Goal: Book appointment/travel/reservation

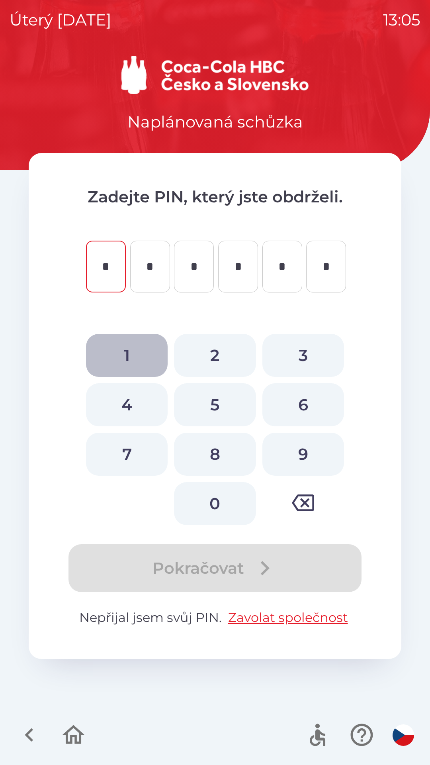
click at [137, 354] on button "1" at bounding box center [127, 355] width 82 height 43
type input "*"
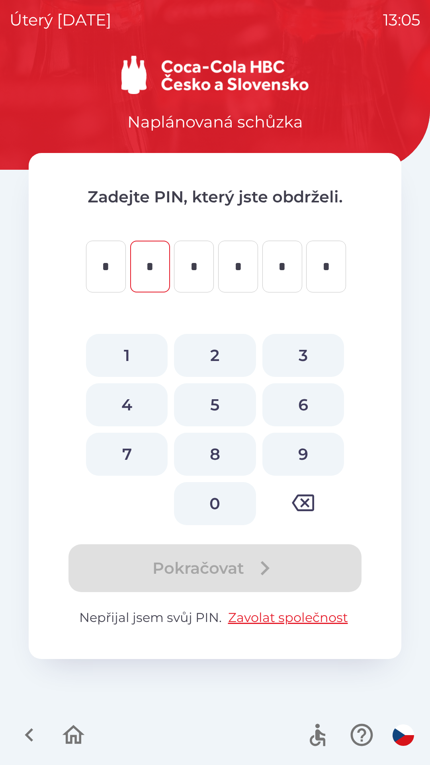
click at [130, 401] on button "4" at bounding box center [127, 404] width 82 height 43
type input "*"
click at [203, 348] on button "2" at bounding box center [215, 355] width 82 height 43
type input "*"
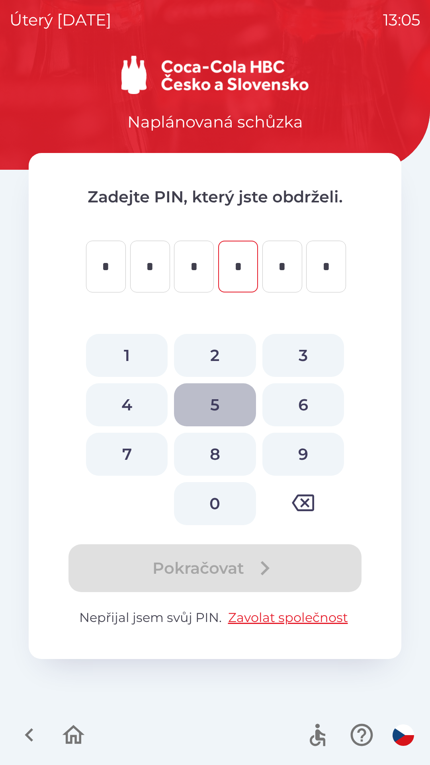
click at [219, 407] on button "5" at bounding box center [215, 404] width 82 height 43
type input "*"
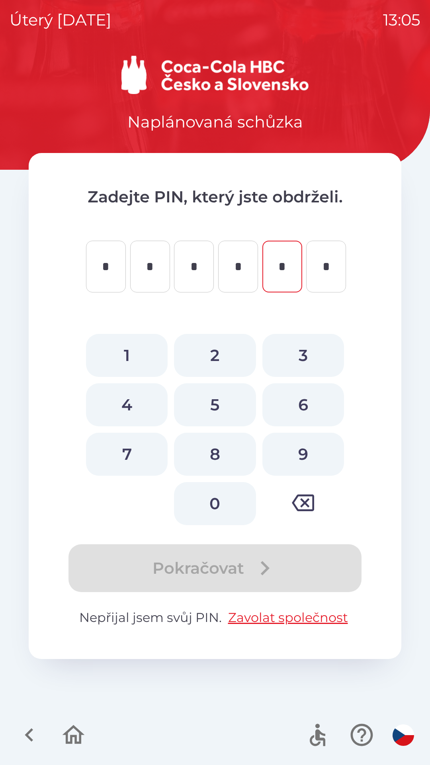
click at [217, 494] on button "0" at bounding box center [215, 503] width 82 height 43
type input "*"
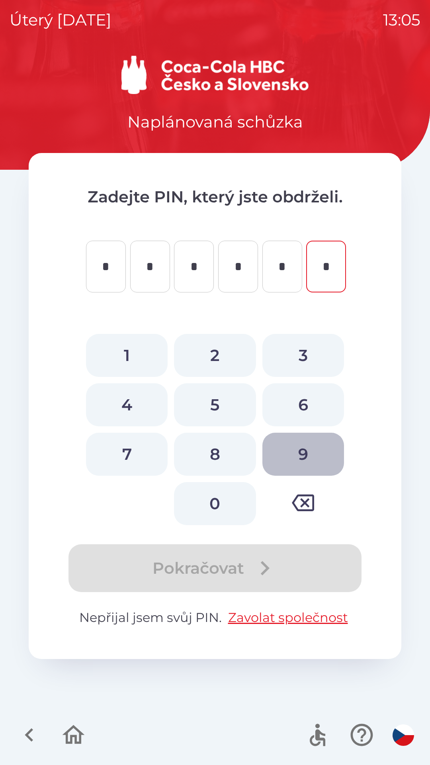
click at [300, 449] on button "9" at bounding box center [303, 454] width 82 height 43
type input "*"
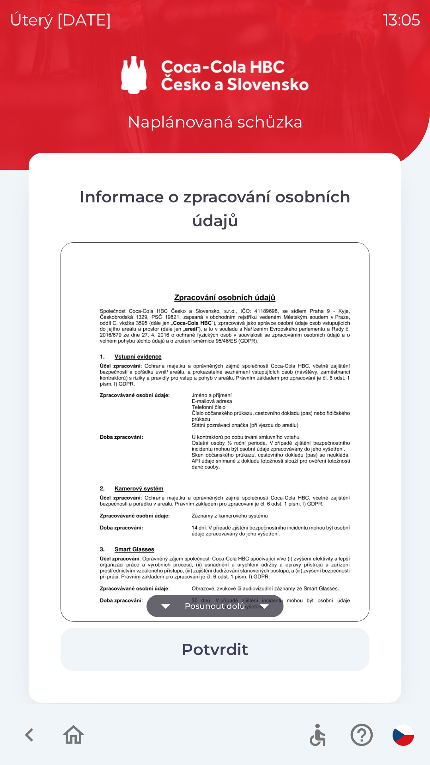
click at [226, 643] on button "Potvrdit" at bounding box center [215, 649] width 309 height 43
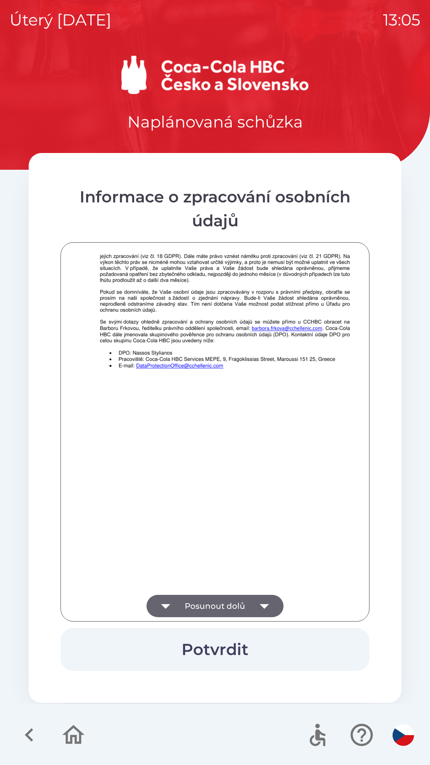
scroll to position [559, 0]
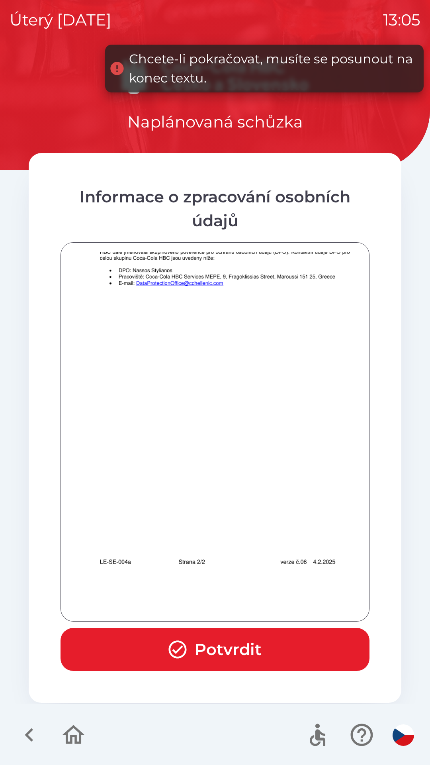
click at [231, 632] on button "Potvrdit" at bounding box center [215, 649] width 309 height 43
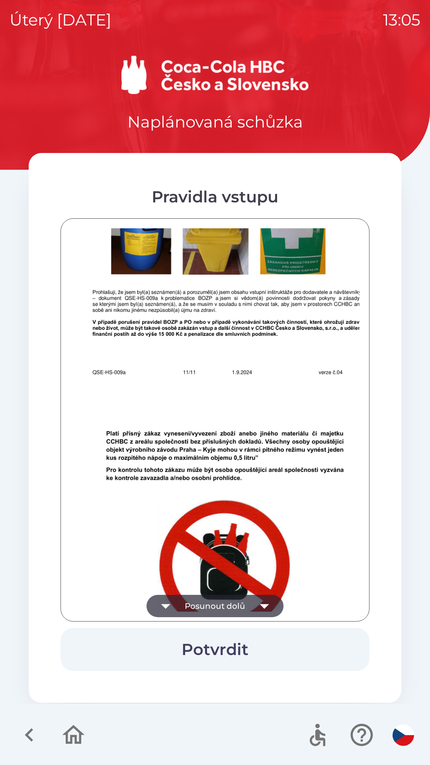
scroll to position [4931, 0]
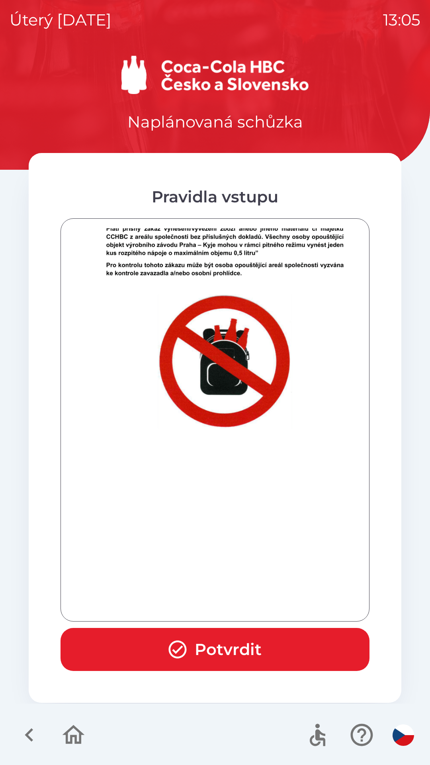
click at [249, 643] on button "Potvrdit" at bounding box center [215, 649] width 309 height 43
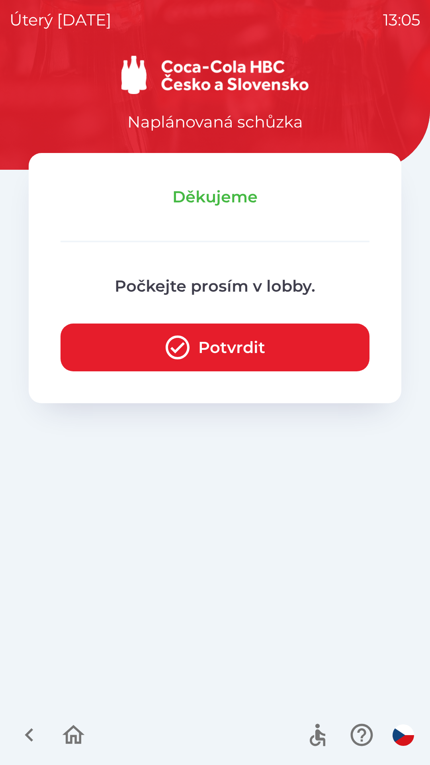
click at [202, 350] on button "Potvrdit" at bounding box center [215, 347] width 309 height 48
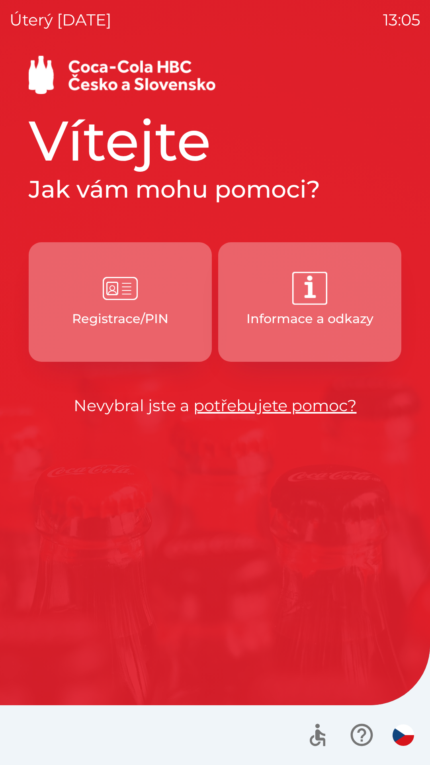
click at [123, 302] on img "button" at bounding box center [120, 288] width 35 height 35
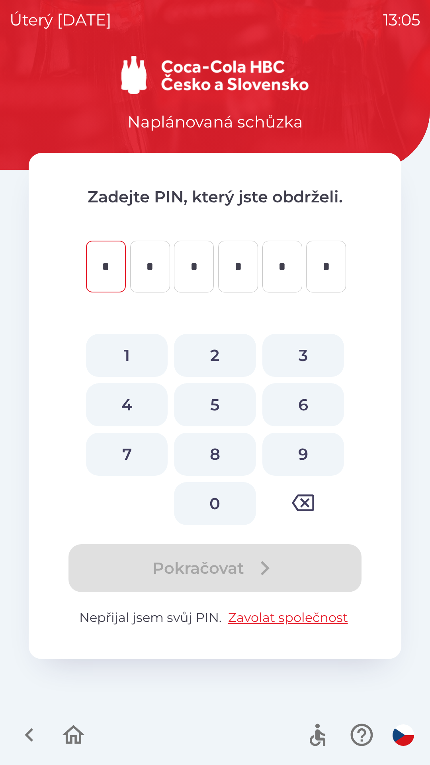
click at [122, 352] on button "1" at bounding box center [127, 355] width 82 height 43
type input "*"
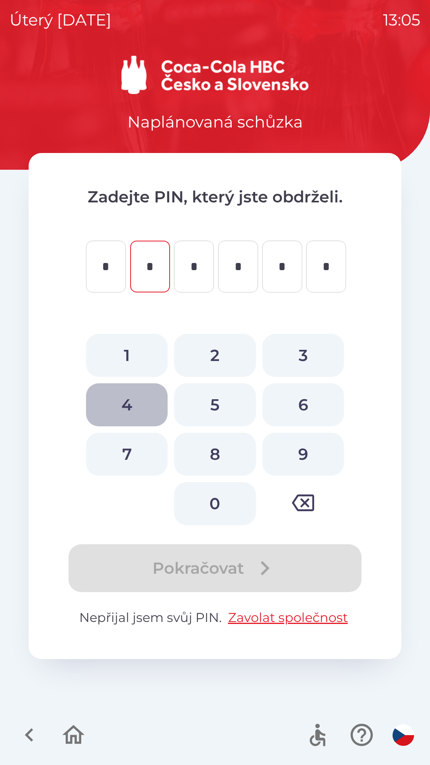
click at [122, 400] on button "4" at bounding box center [127, 404] width 82 height 43
type input "*"
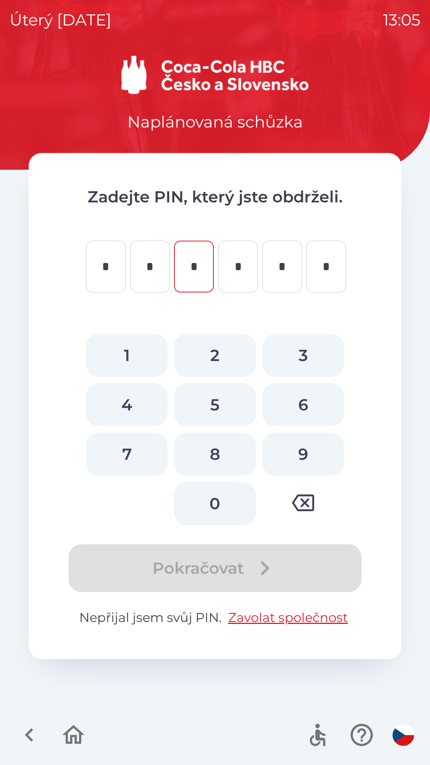
click at [210, 355] on button "2" at bounding box center [215, 355] width 82 height 43
type input "*"
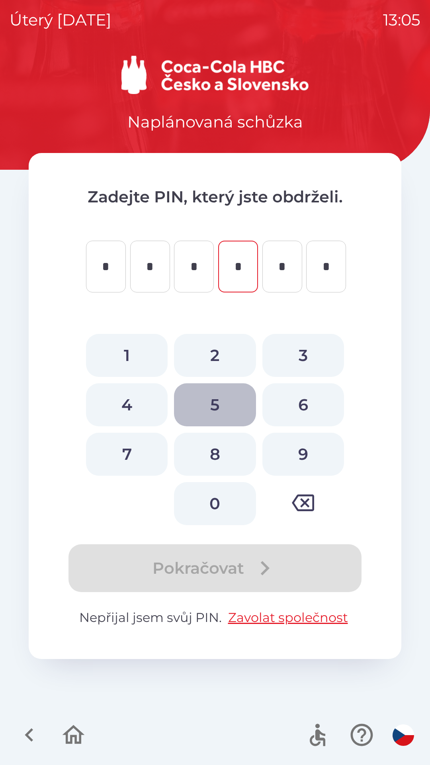
click at [212, 403] on button "5" at bounding box center [215, 404] width 82 height 43
type input "*"
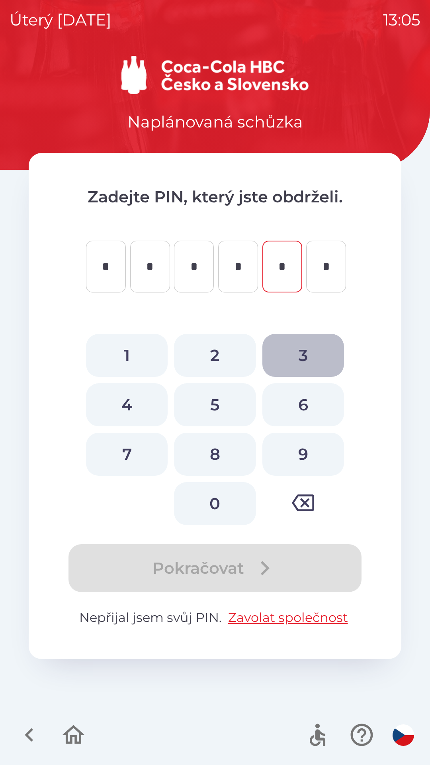
click at [300, 355] on button "3" at bounding box center [303, 355] width 82 height 43
type input "*"
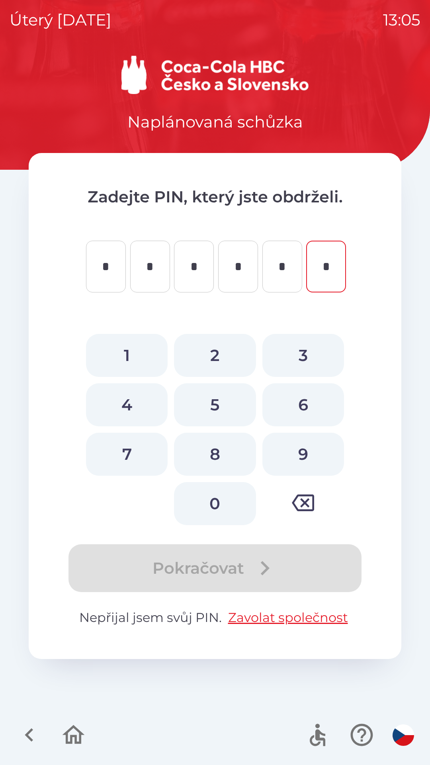
click at [212, 450] on button "8" at bounding box center [215, 454] width 82 height 43
type input "*"
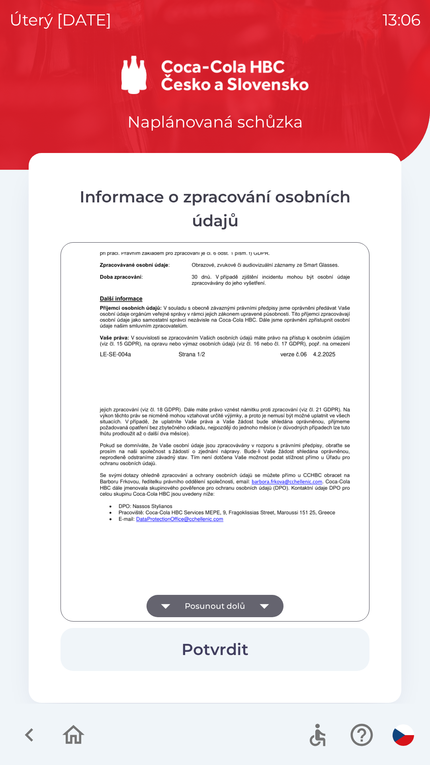
scroll to position [559, 0]
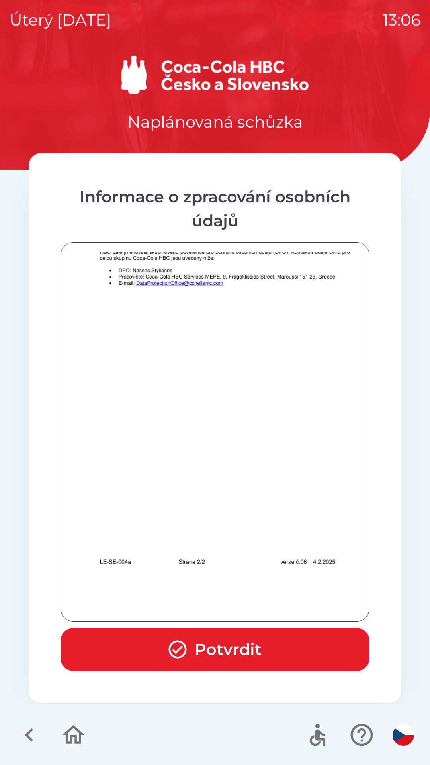
click at [219, 649] on button "Potvrdit" at bounding box center [215, 649] width 309 height 43
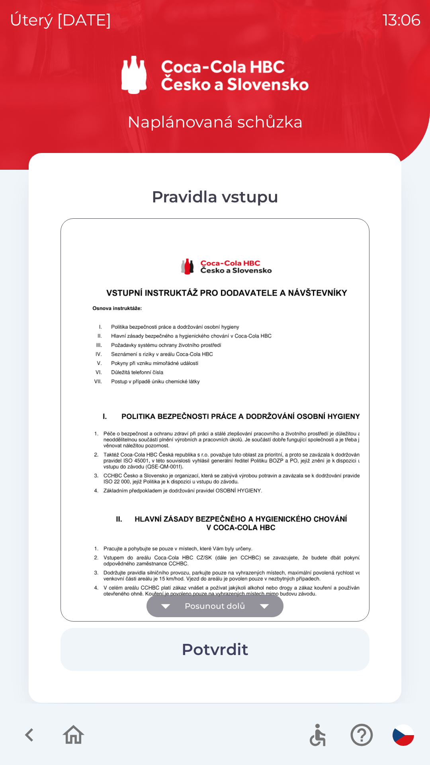
click at [232, 602] on button "Posunout dolů" at bounding box center [215, 606] width 137 height 22
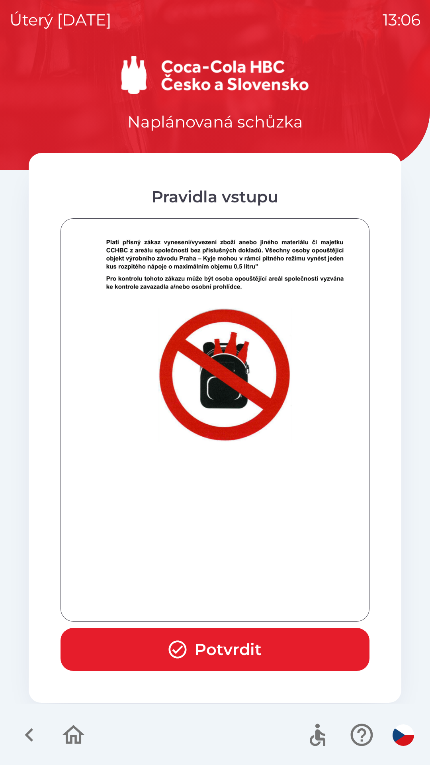
scroll to position [4931, 0]
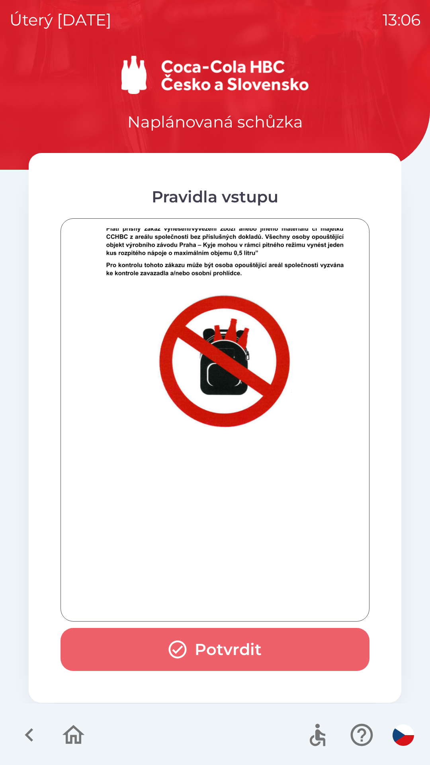
click at [215, 644] on button "Potvrdit" at bounding box center [215, 649] width 309 height 43
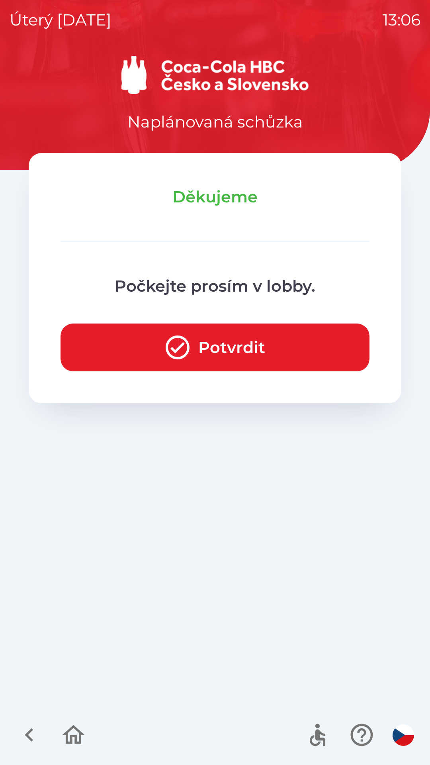
click at [210, 338] on button "Potvrdit" at bounding box center [215, 347] width 309 height 48
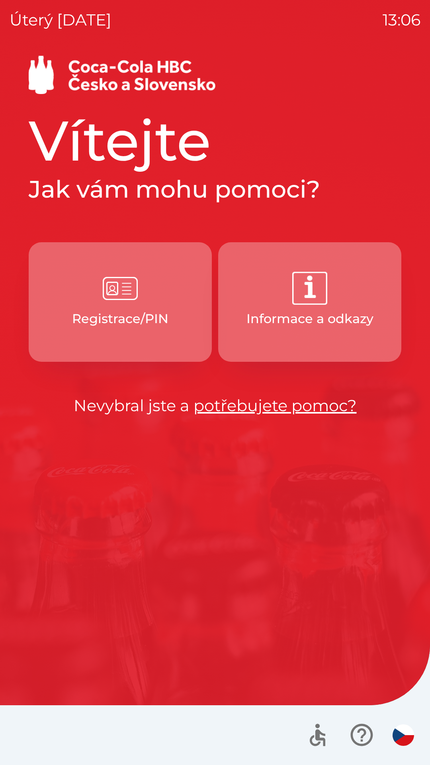
click at [127, 300] on img "button" at bounding box center [120, 288] width 35 height 35
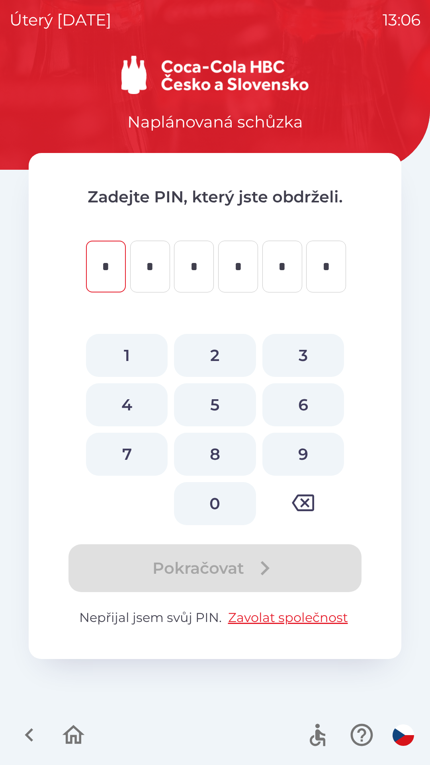
click at [134, 461] on button "7" at bounding box center [127, 454] width 82 height 43
type input "*"
click at [225, 461] on button "8" at bounding box center [215, 454] width 82 height 43
type input "*"
click at [217, 354] on button "2" at bounding box center [215, 355] width 82 height 43
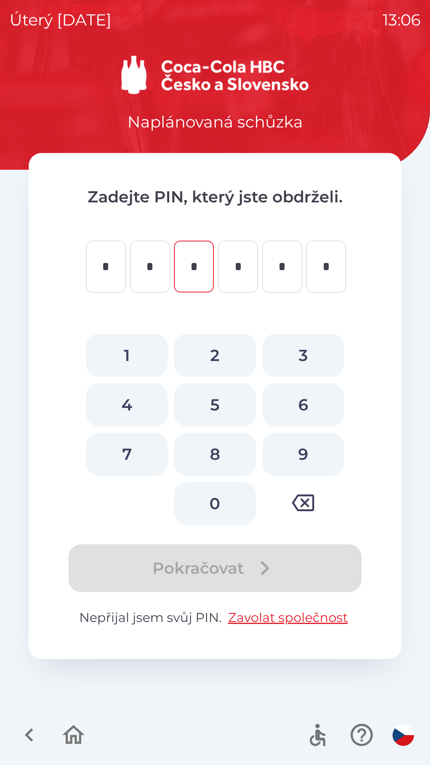
type input "*"
click at [135, 453] on button "7" at bounding box center [127, 454] width 82 height 43
type input "*"
click at [219, 407] on button "5" at bounding box center [215, 404] width 82 height 43
type input "*"
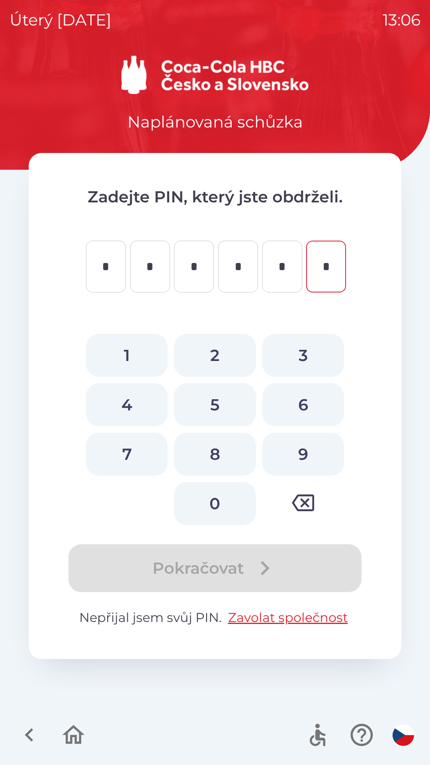
click at [128, 357] on button "1" at bounding box center [127, 355] width 82 height 43
type input "*"
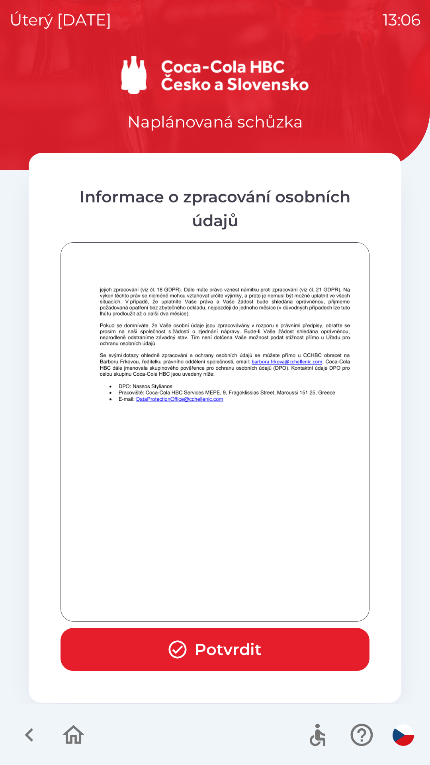
scroll to position [559, 0]
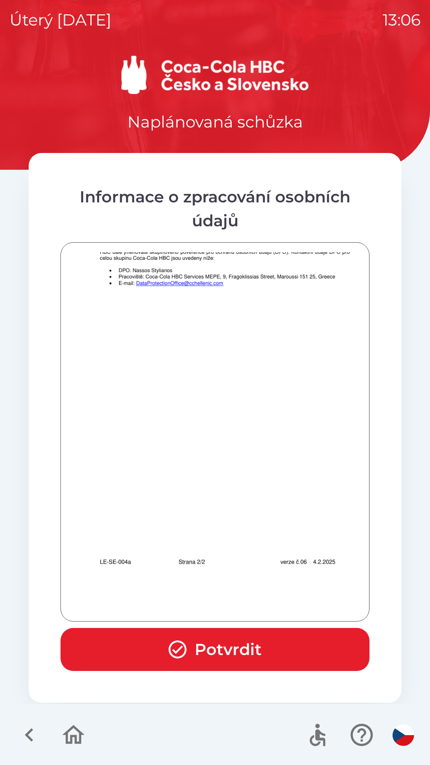
click at [236, 640] on button "Potvrdit" at bounding box center [215, 649] width 309 height 43
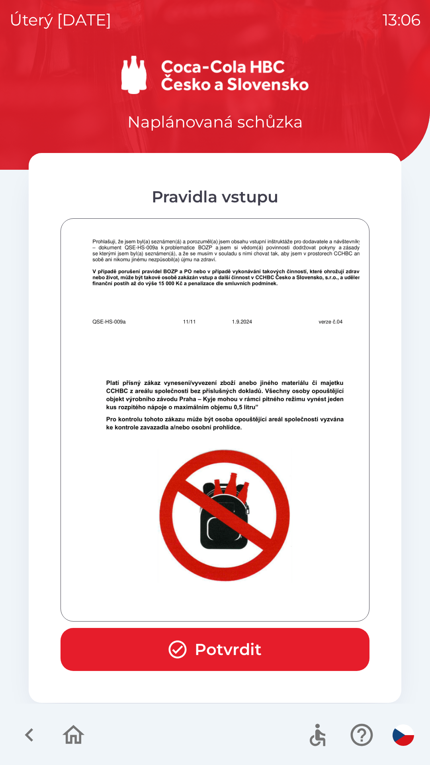
scroll to position [4931, 0]
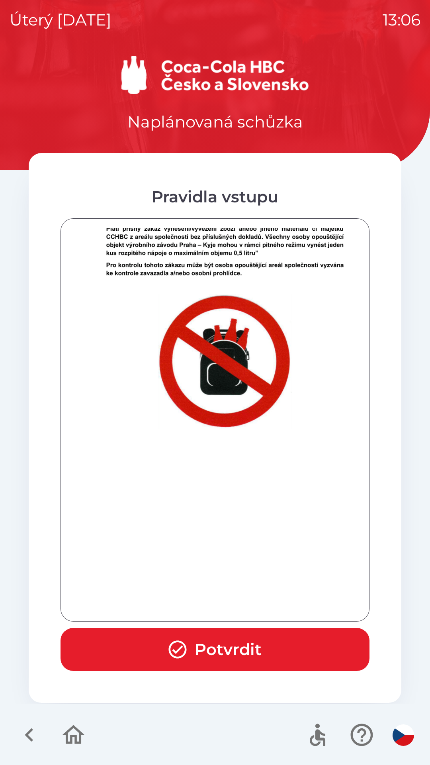
click at [242, 650] on button "Potvrdit" at bounding box center [215, 649] width 309 height 43
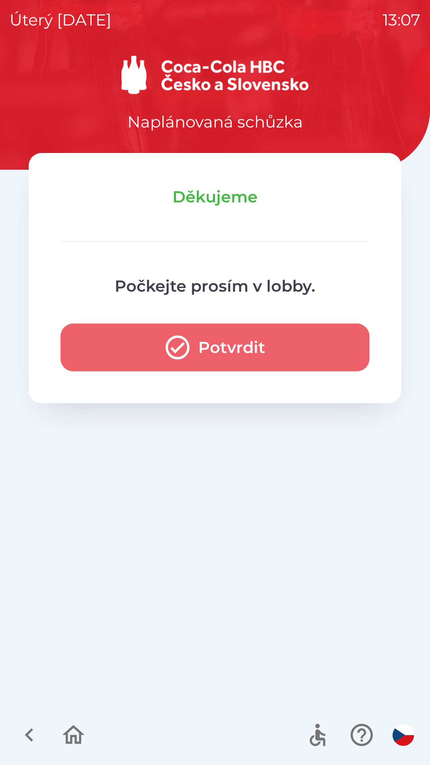
click at [235, 346] on button "Potvrdit" at bounding box center [215, 347] width 309 height 48
